Goal: Navigation & Orientation: Find specific page/section

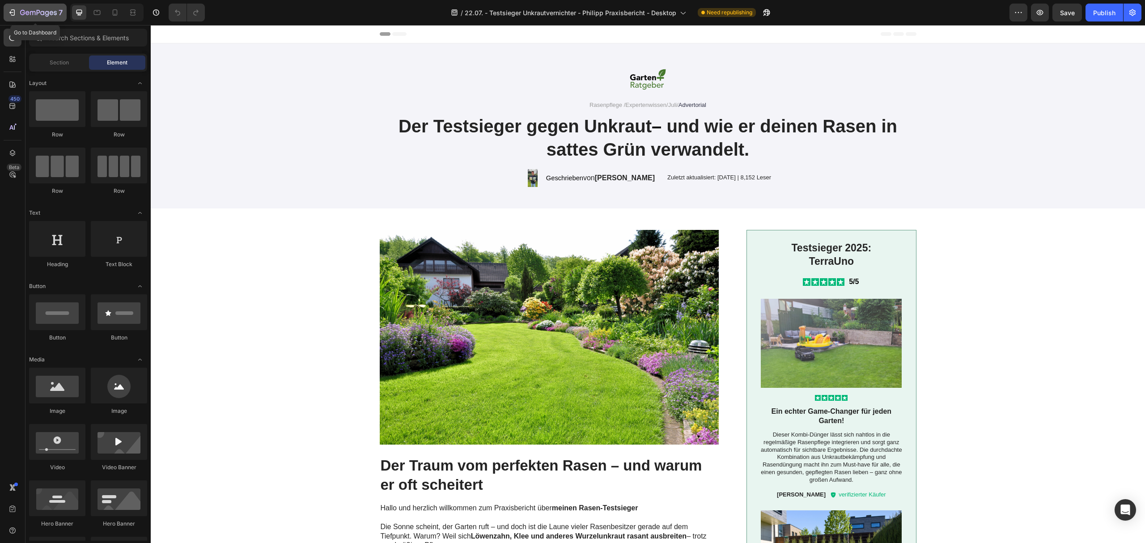
click at [48, 13] on icon "button" at bounding box center [47, 14] width 4 height 6
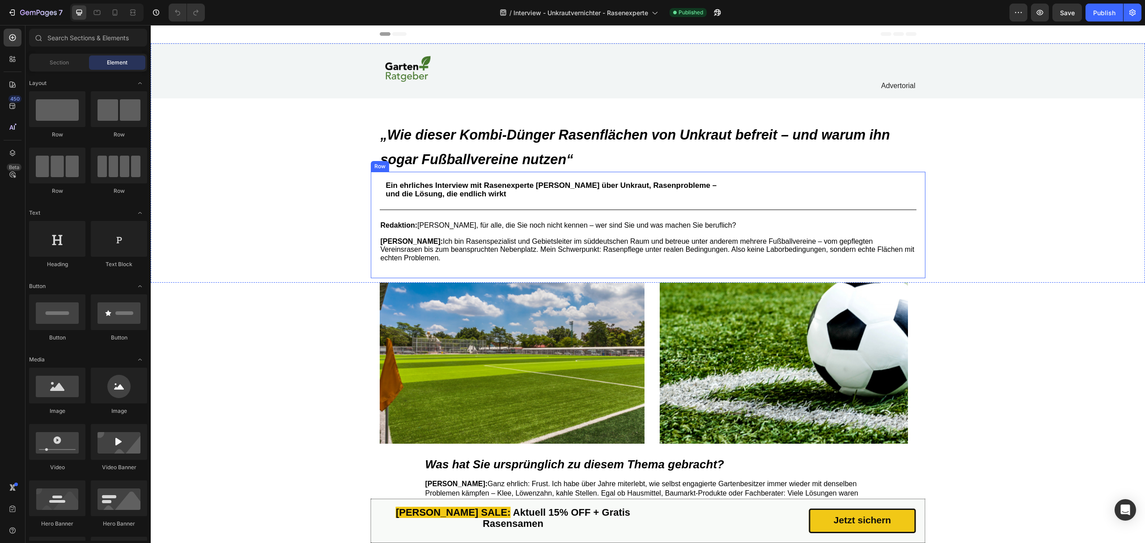
click at [594, 175] on div "Ein ehrliches Interview mit Rasenexperte Uwe Schmitt über Unkraut, Rasenproblem…" at bounding box center [648, 225] width 555 height 106
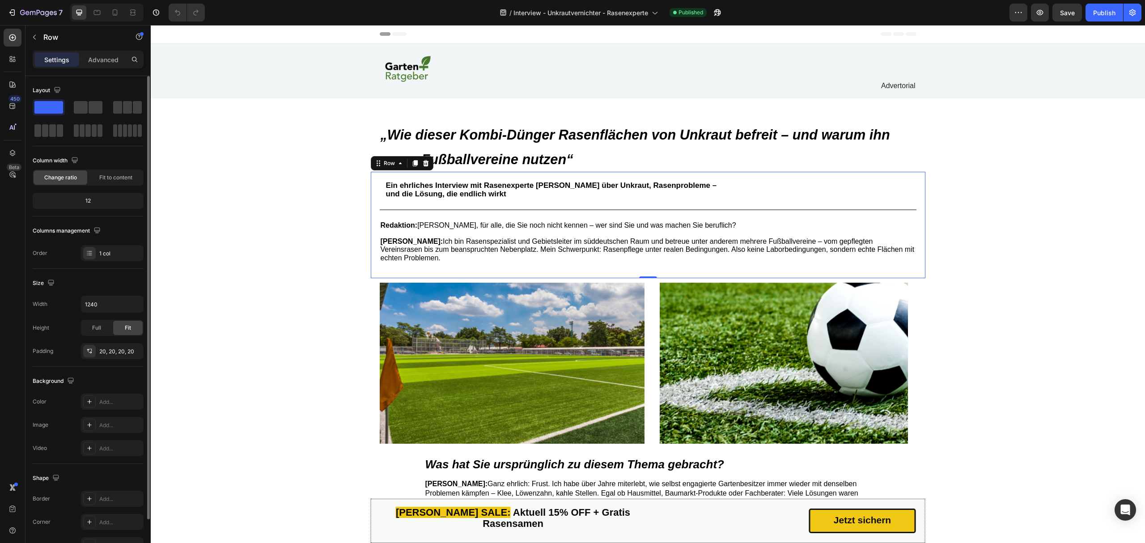
scroll to position [54, 0]
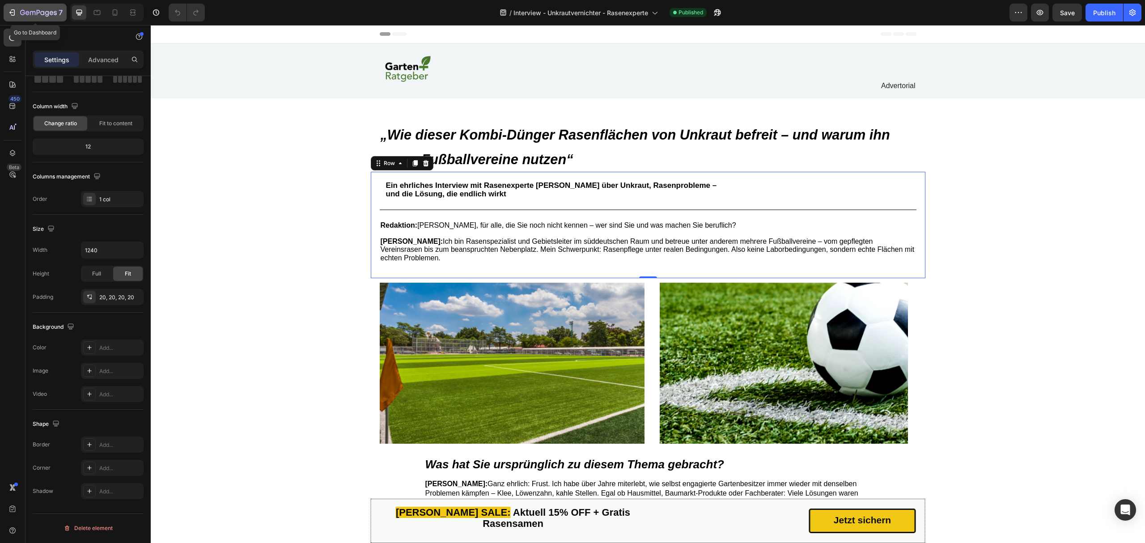
click at [47, 17] on icon "button" at bounding box center [38, 13] width 37 height 8
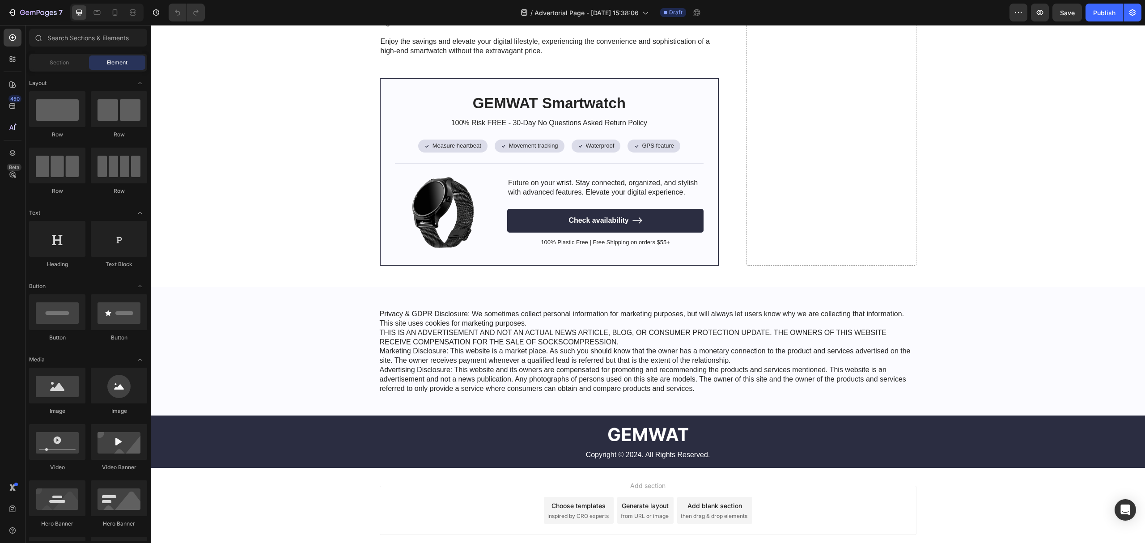
scroll to position [2279, 0]
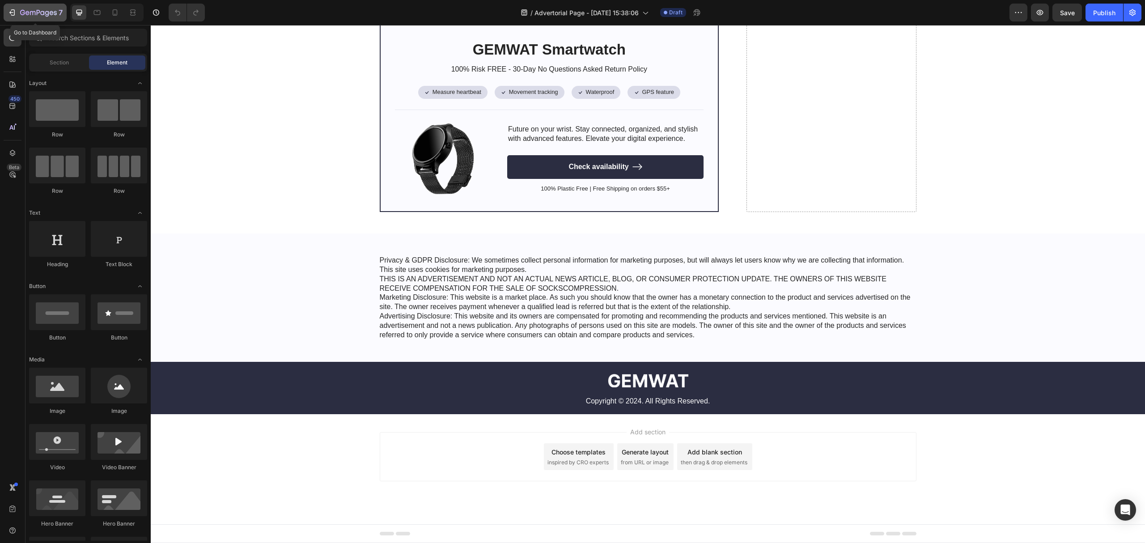
click at [43, 10] on icon "button" at bounding box center [38, 13] width 37 height 8
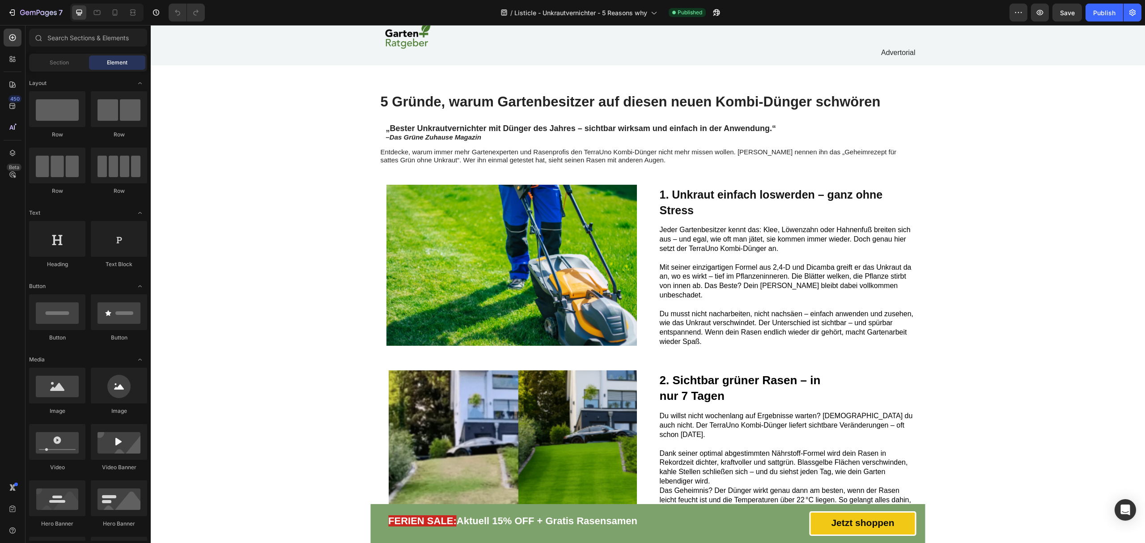
scroll to position [30, 0]
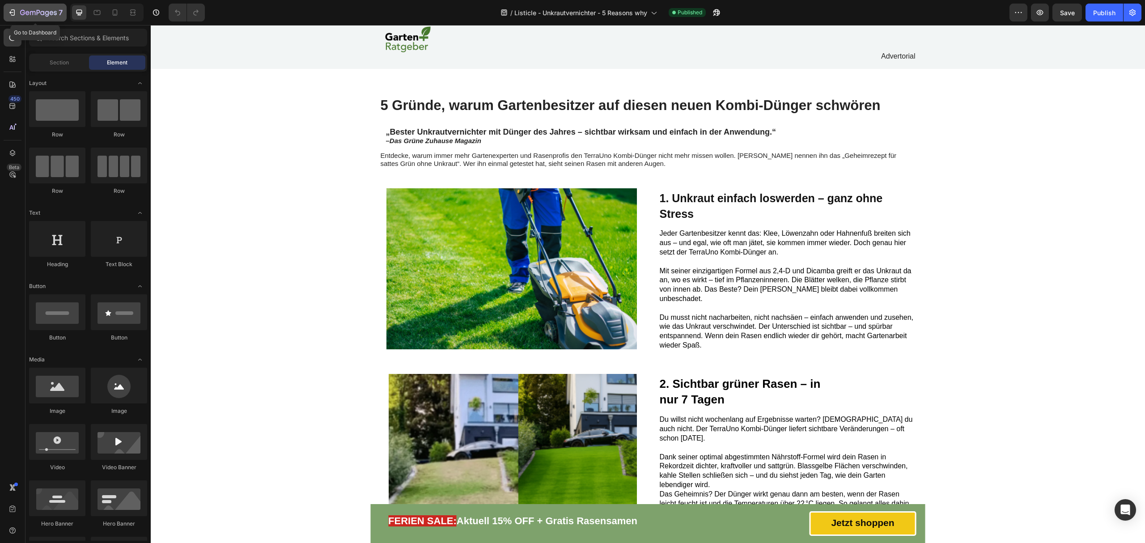
click at [45, 13] on icon "button" at bounding box center [47, 14] width 4 height 6
